Goal: Task Accomplishment & Management: Use online tool/utility

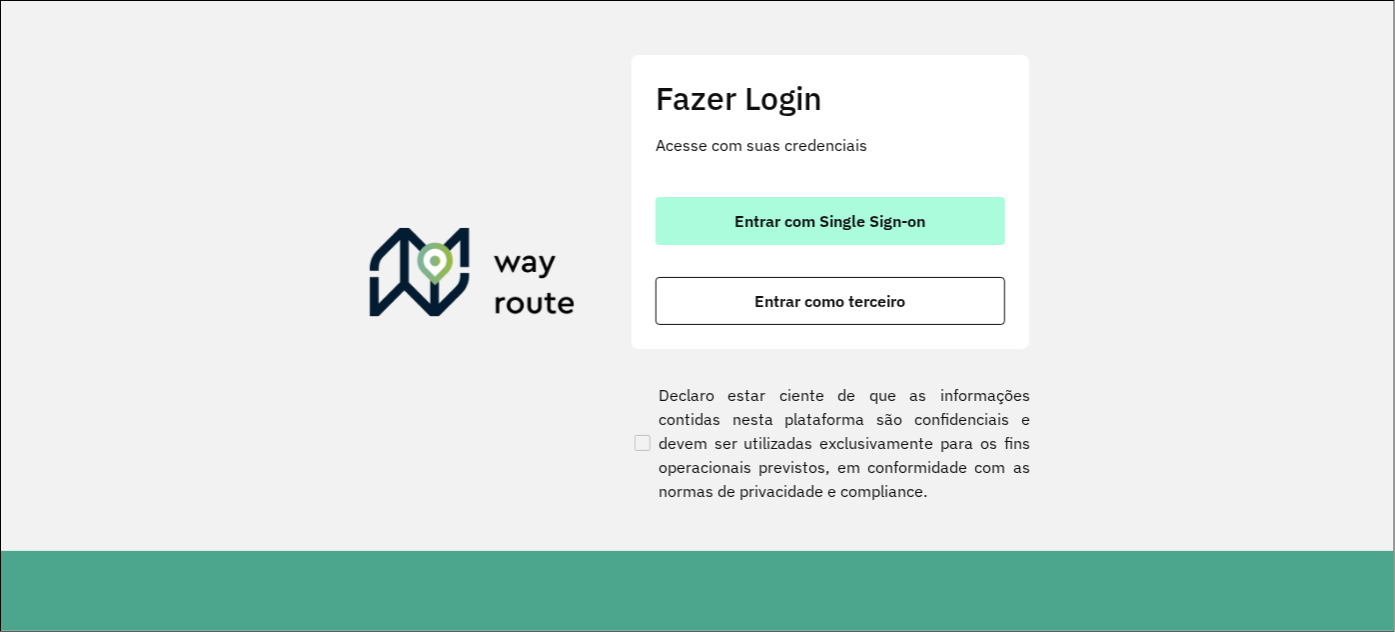
click at [765, 218] on span "Entrar com Single Sign-on" at bounding box center [830, 221] width 191 height 16
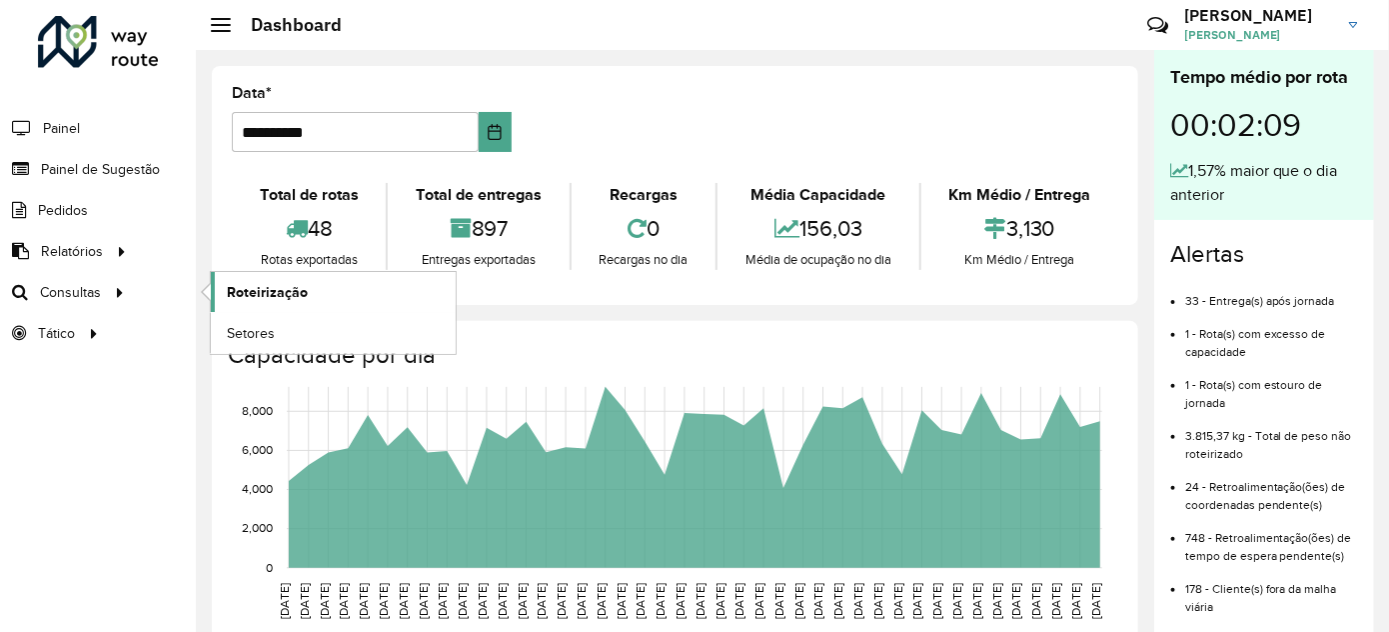
click at [259, 297] on span "Roteirização" at bounding box center [267, 292] width 81 height 21
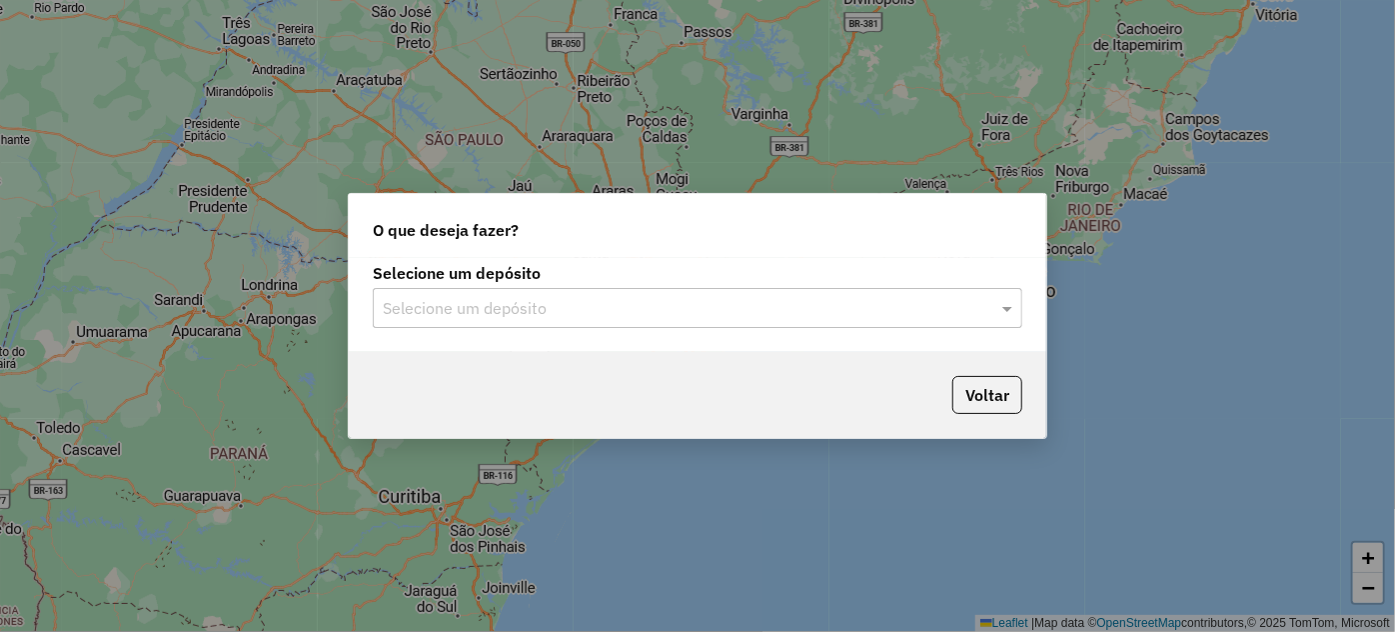
click at [985, 303] on div at bounding box center [698, 308] width 650 height 26
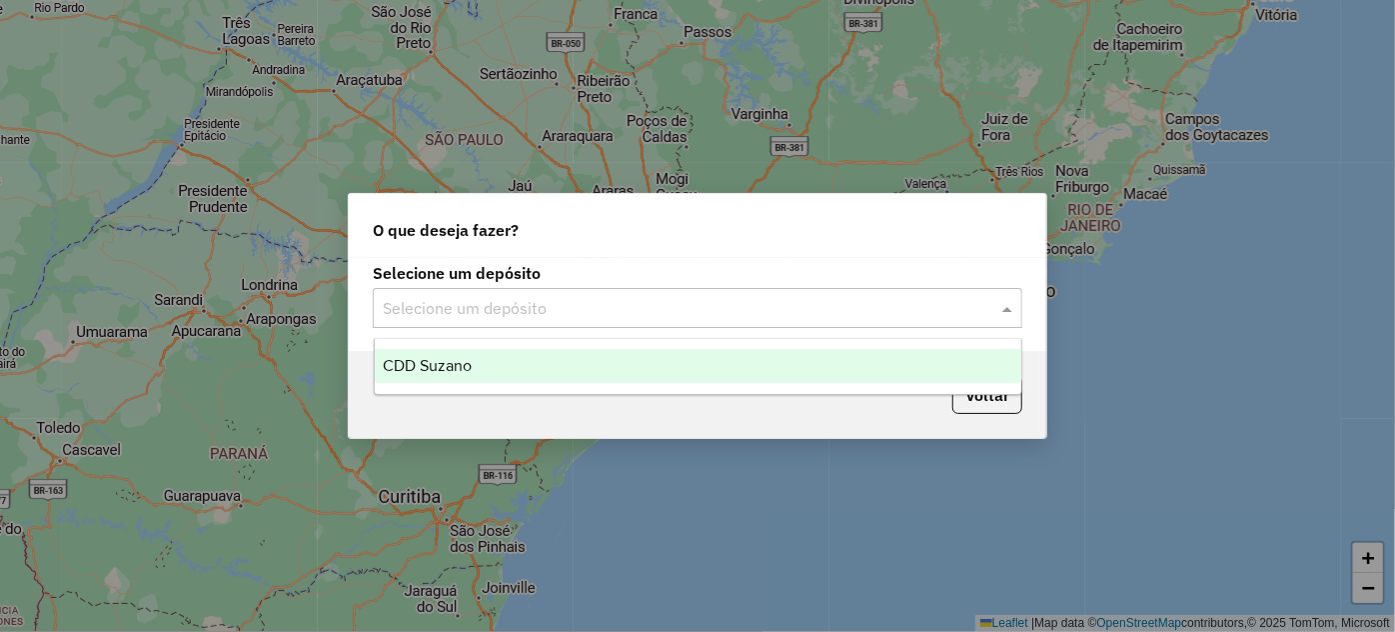
click at [630, 365] on div "CDD Suzano" at bounding box center [698, 366] width 647 height 34
click at [630, 352] on div "Selecione um depósito Selecione um depósito" at bounding box center [697, 305] width 697 height 94
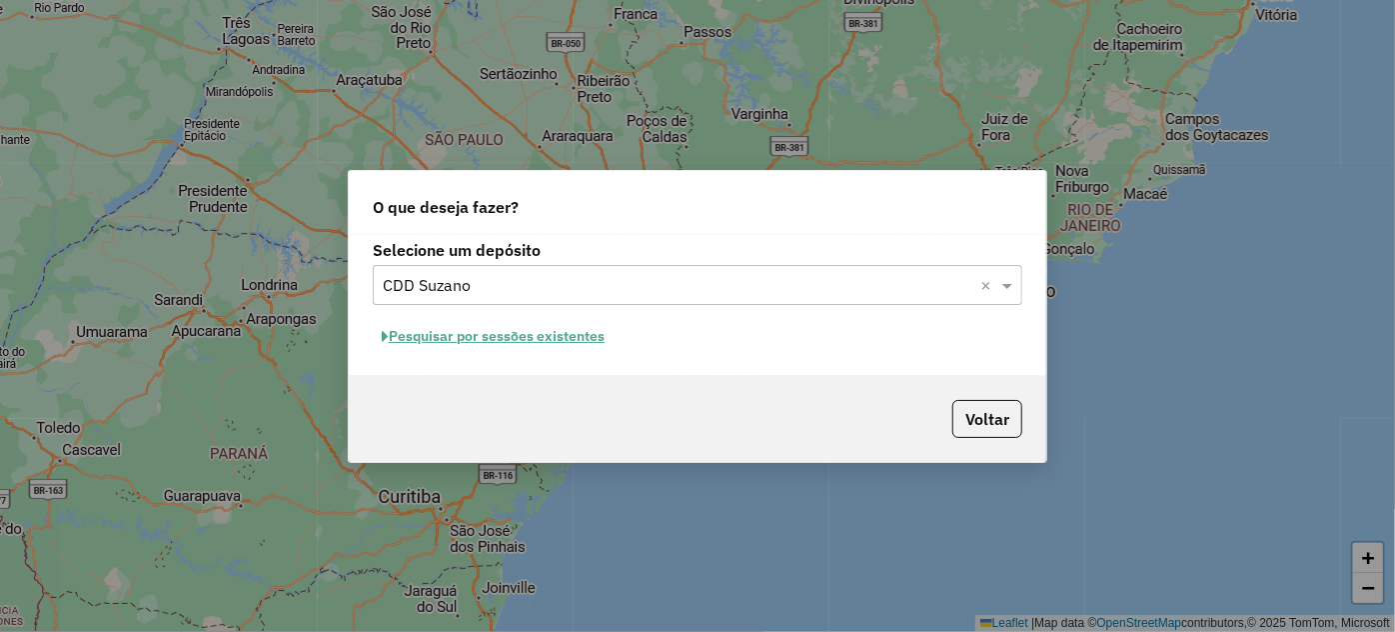
click at [474, 340] on button "Pesquisar por sessões existentes" at bounding box center [493, 336] width 241 height 31
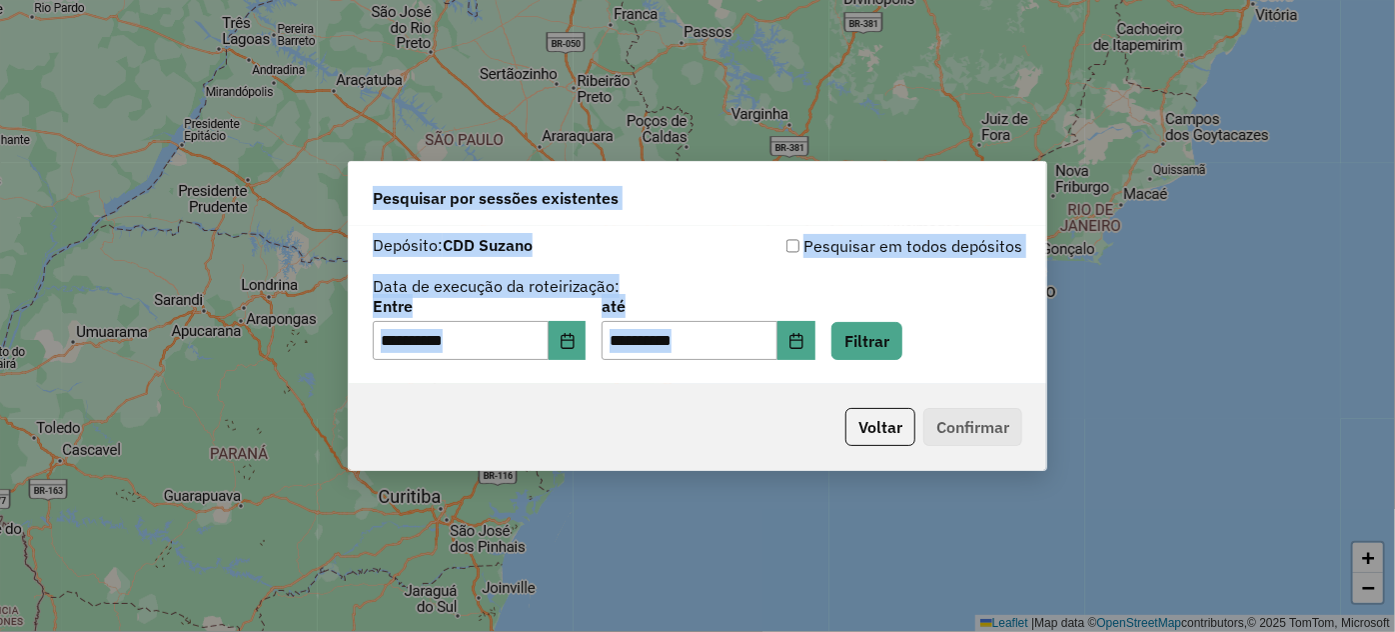
click at [697, 261] on div "**********" at bounding box center [698, 297] width 650 height 127
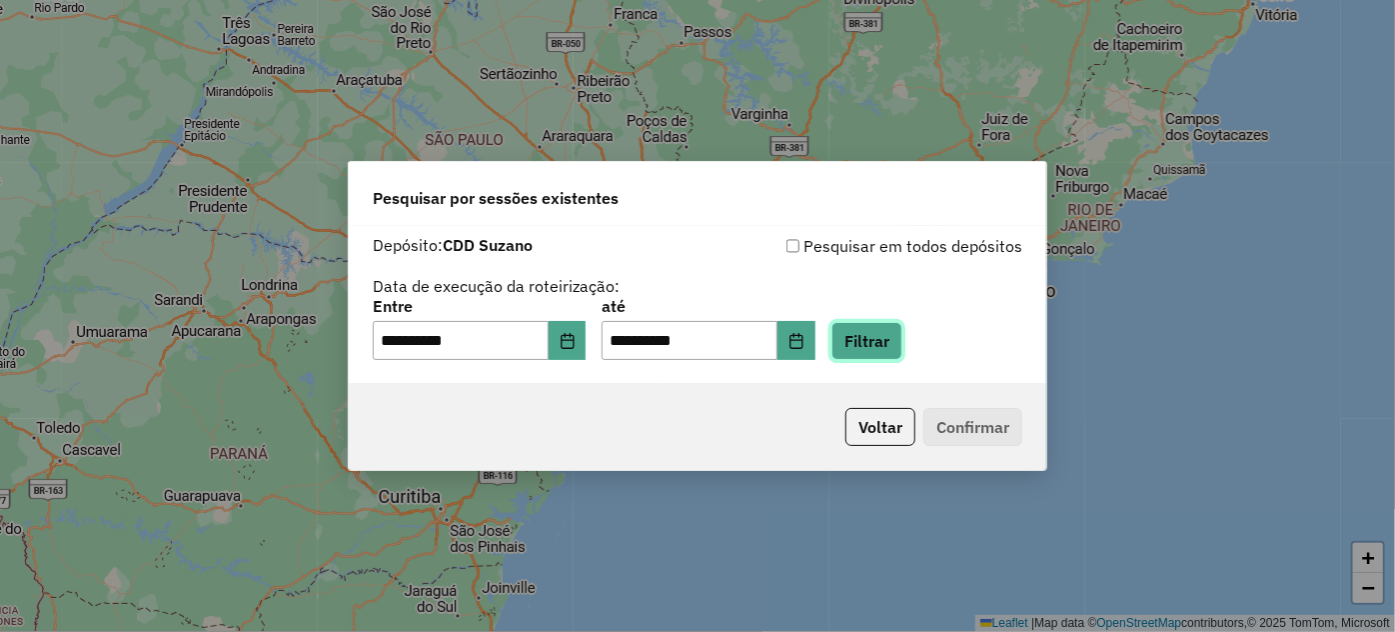
click at [886, 330] on button "Filtrar" at bounding box center [866, 341] width 71 height 38
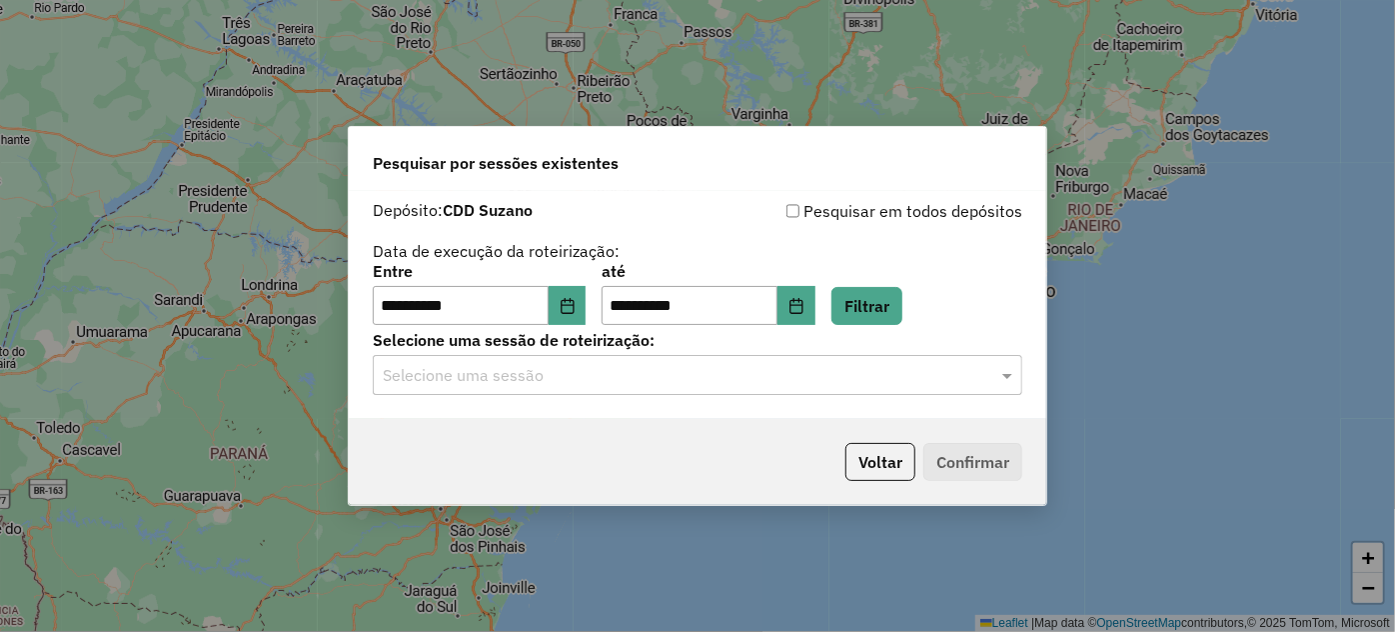
click at [460, 380] on input "text" at bounding box center [678, 376] width 590 height 24
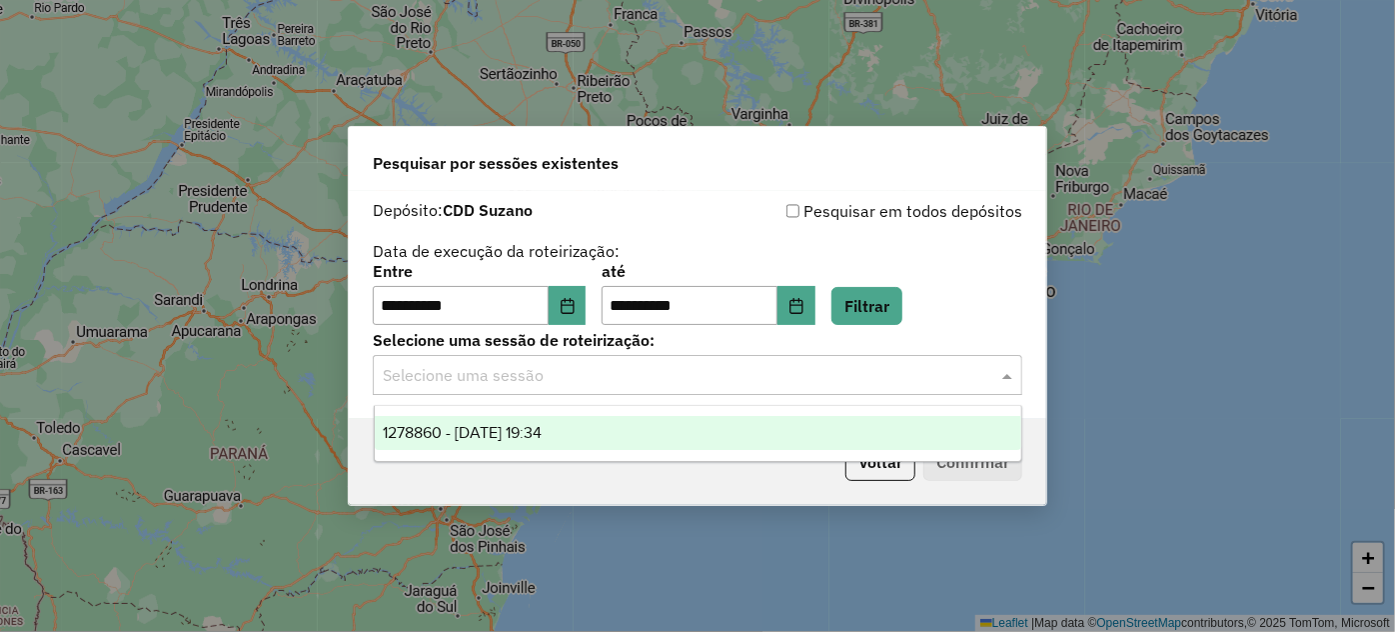
click at [445, 435] on span "1278860 - 19/09/2025 19:34" at bounding box center [463, 432] width 160 height 17
click at [445, 435] on div "Voltar Confirmar" at bounding box center [697, 462] width 697 height 86
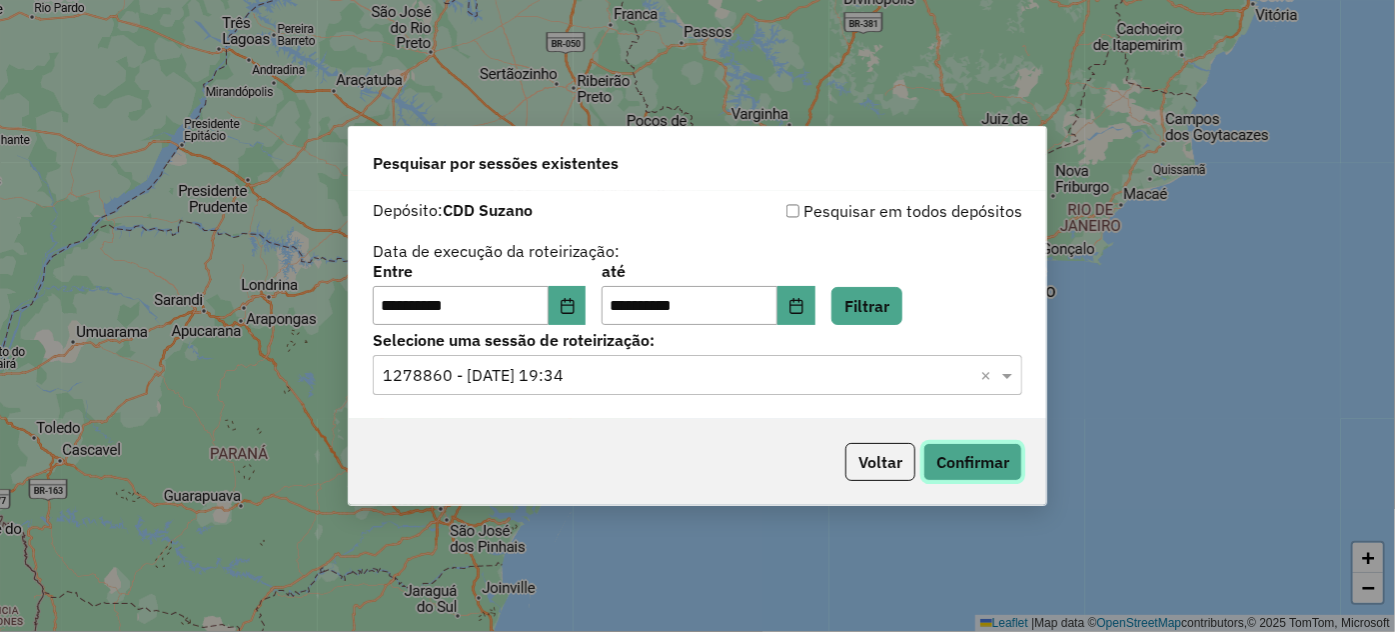
click at [969, 447] on button "Confirmar" at bounding box center [972, 462] width 99 height 38
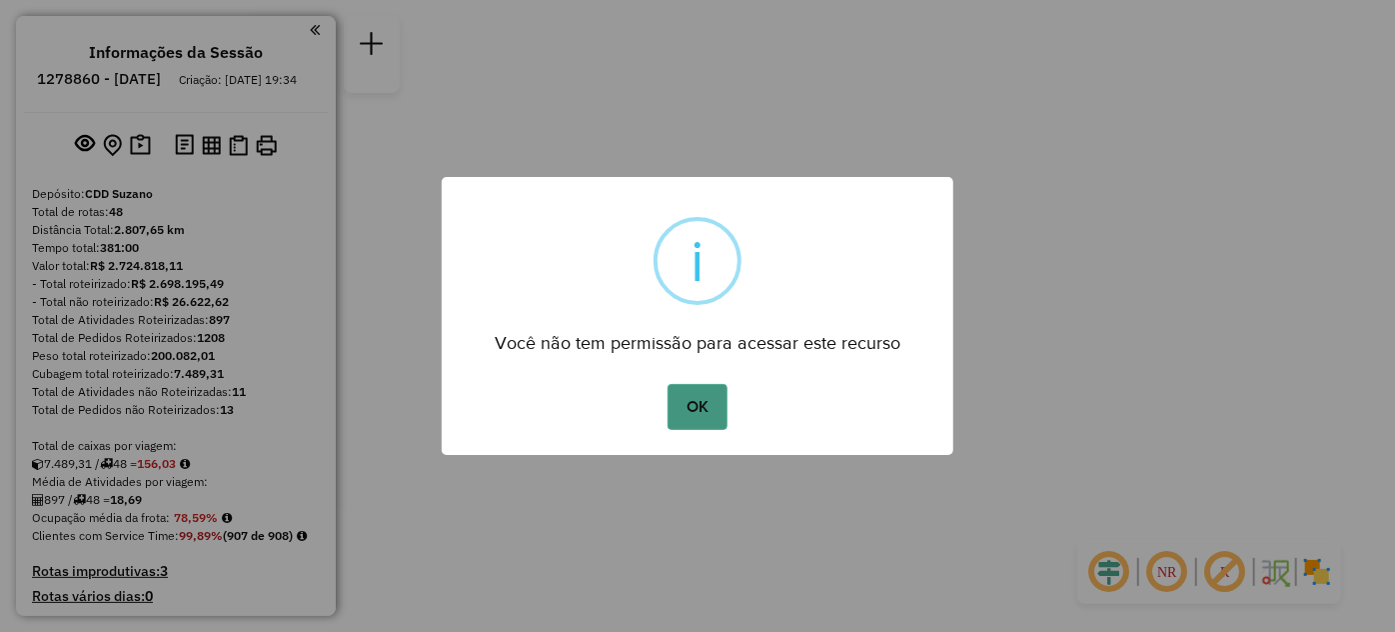
click at [686, 403] on button "OK" at bounding box center [697, 407] width 59 height 46
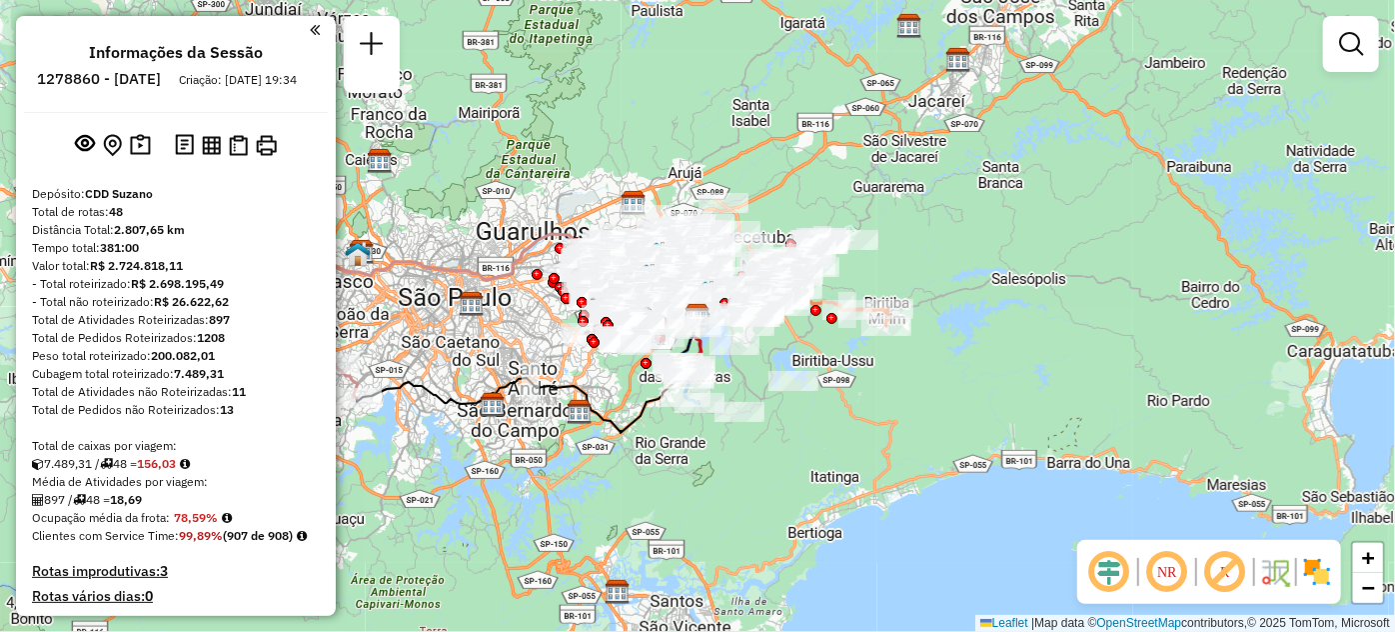
scroll to position [5489, 0]
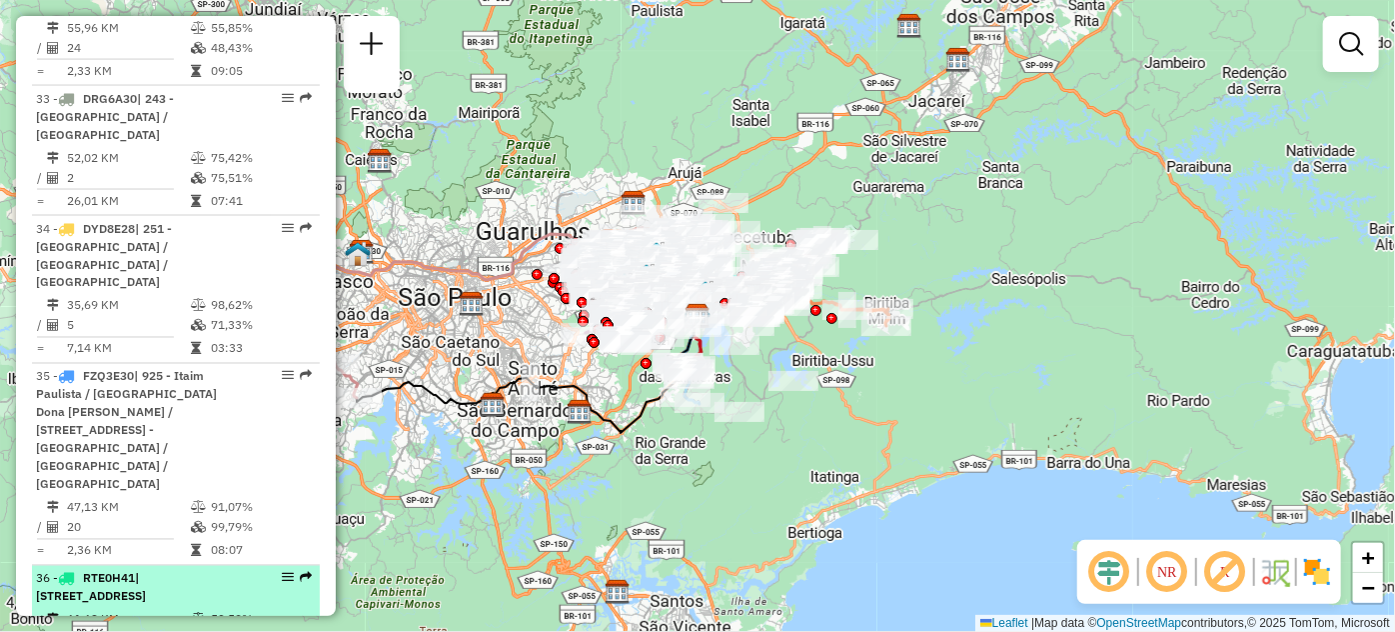
click at [201, 570] on div "36 - RTE0H41 | [STREET_ADDRESS]" at bounding box center [142, 588] width 212 height 36
select select "**********"
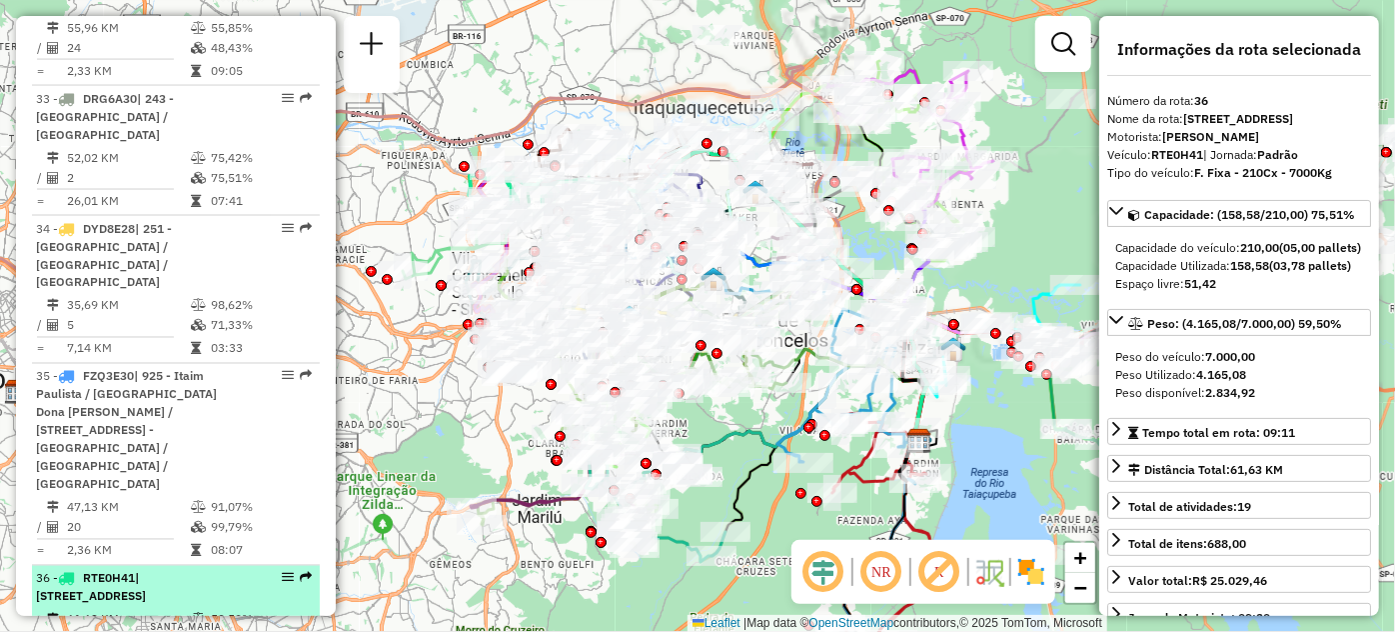
click at [283, 572] on em at bounding box center [288, 578] width 12 height 12
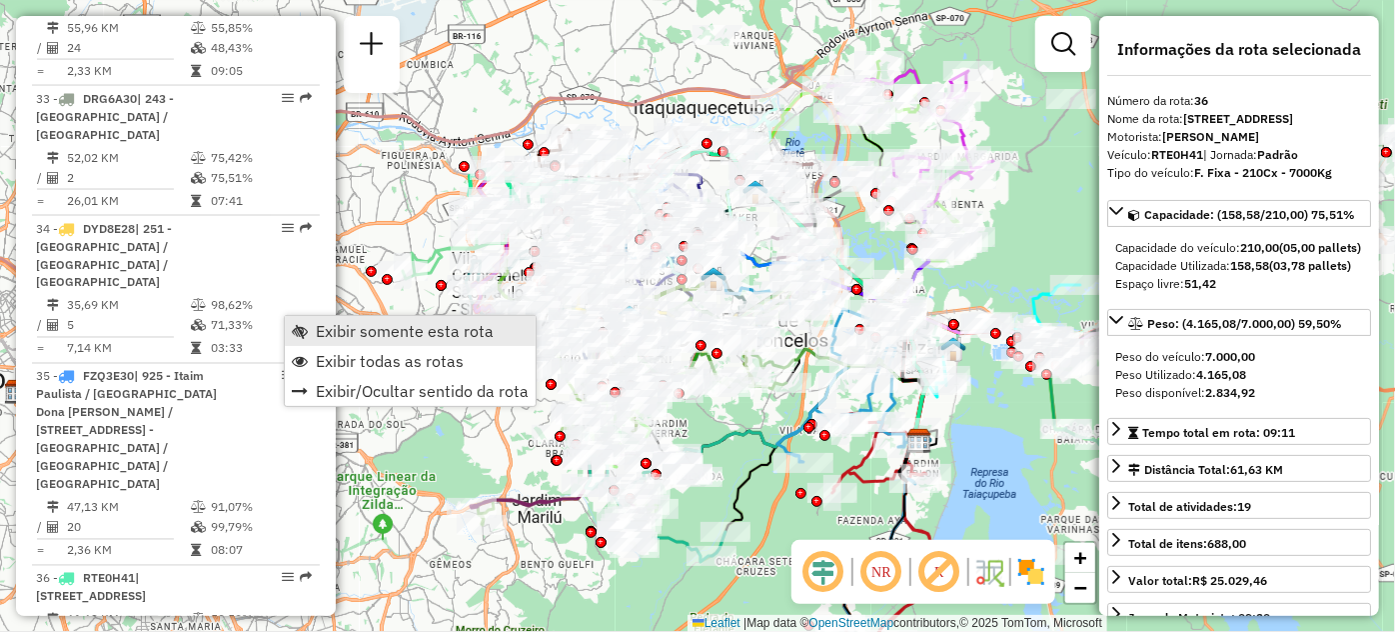
click at [290, 327] on link "Exibir somente esta rota" at bounding box center [410, 331] width 251 height 30
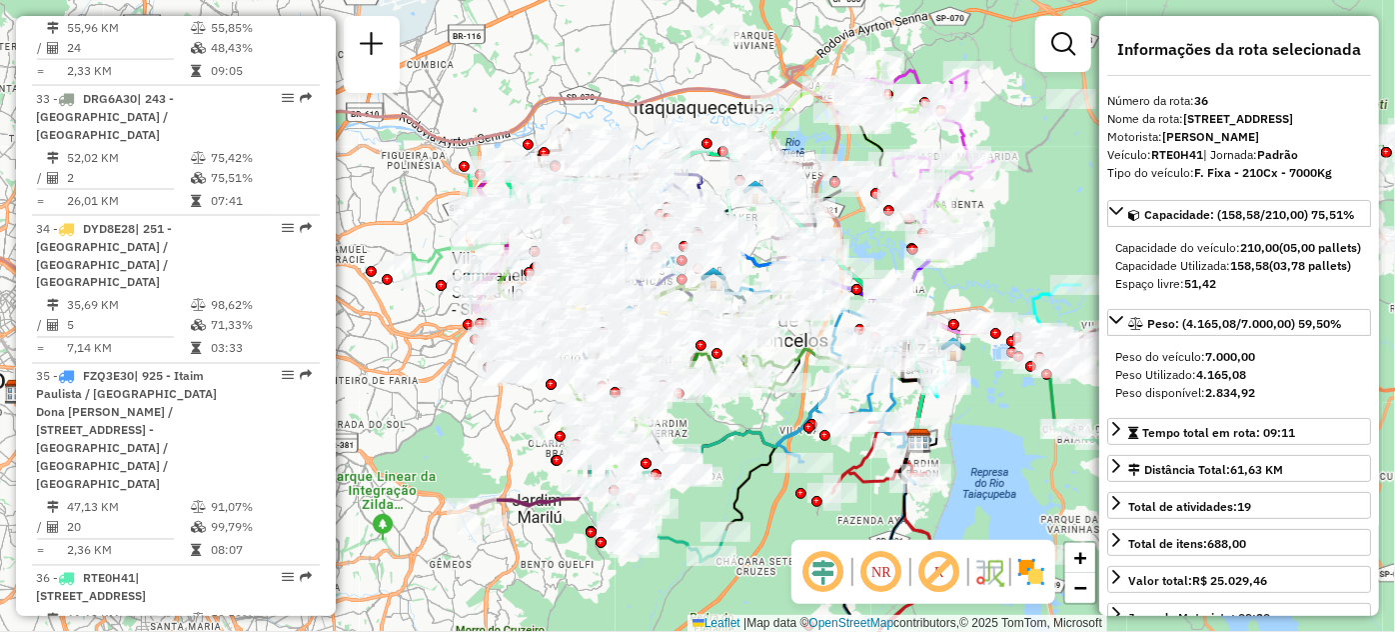
click at [290, 327] on link "Exibir somente esta rota" at bounding box center [410, 331] width 251 height 30
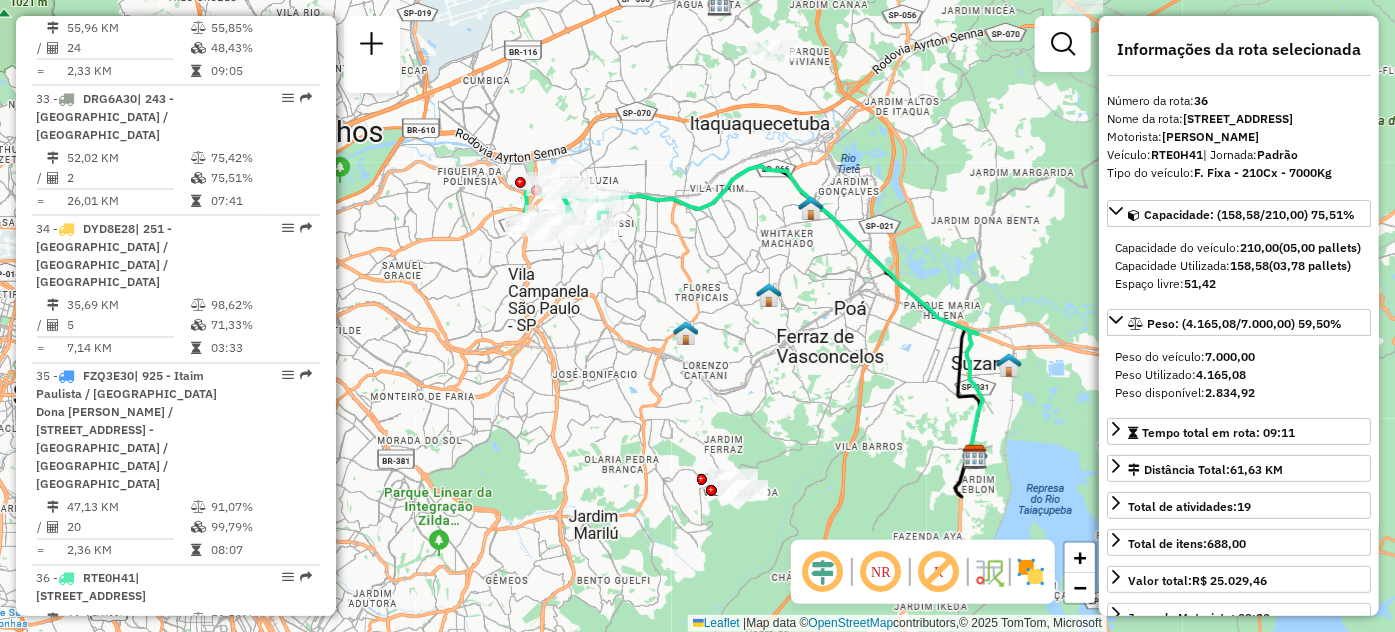
drag, startPoint x: 520, startPoint y: 297, endPoint x: 775, endPoint y: 346, distance: 260.5
click at [770, 344] on div "Janela de atendimento Grade de atendimento Capacidade Transportadoras Veículos …" at bounding box center [697, 316] width 1395 height 632
click at [771, 346] on div "Janela de atendimento Grade de atendimento Capacidade Transportadoras Veículos …" at bounding box center [697, 316] width 1395 height 632
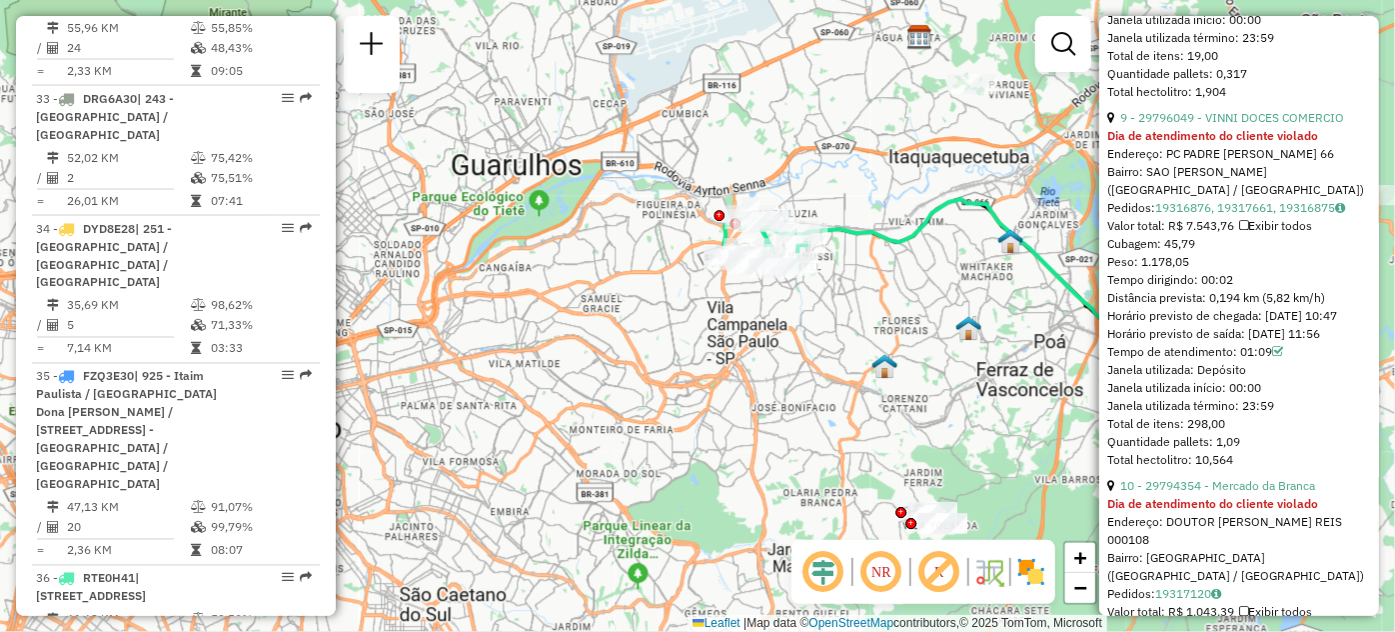
scroll to position [3633, 0]
